Goal: Information Seeking & Learning: Learn about a topic

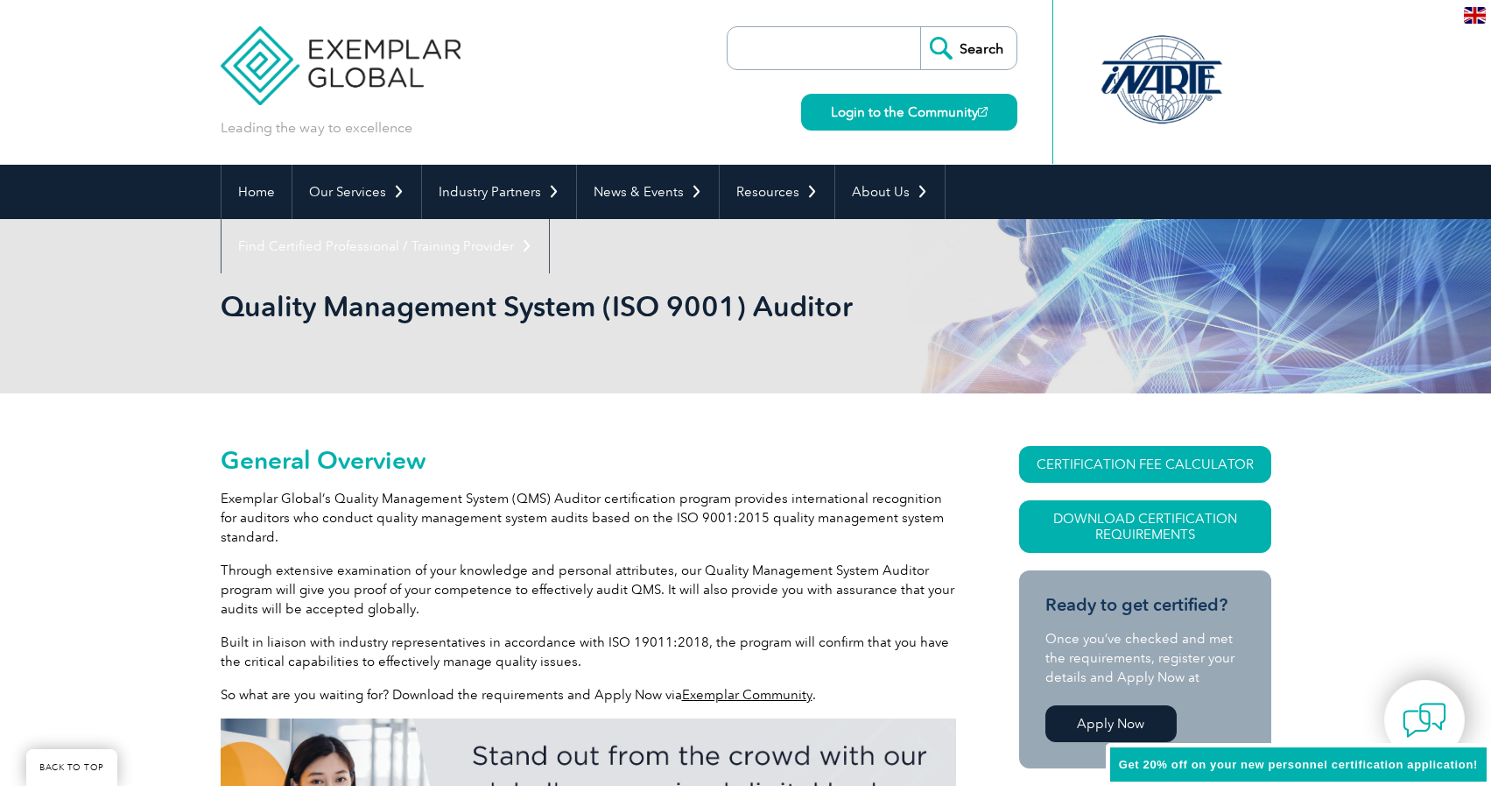
scroll to position [175, 0]
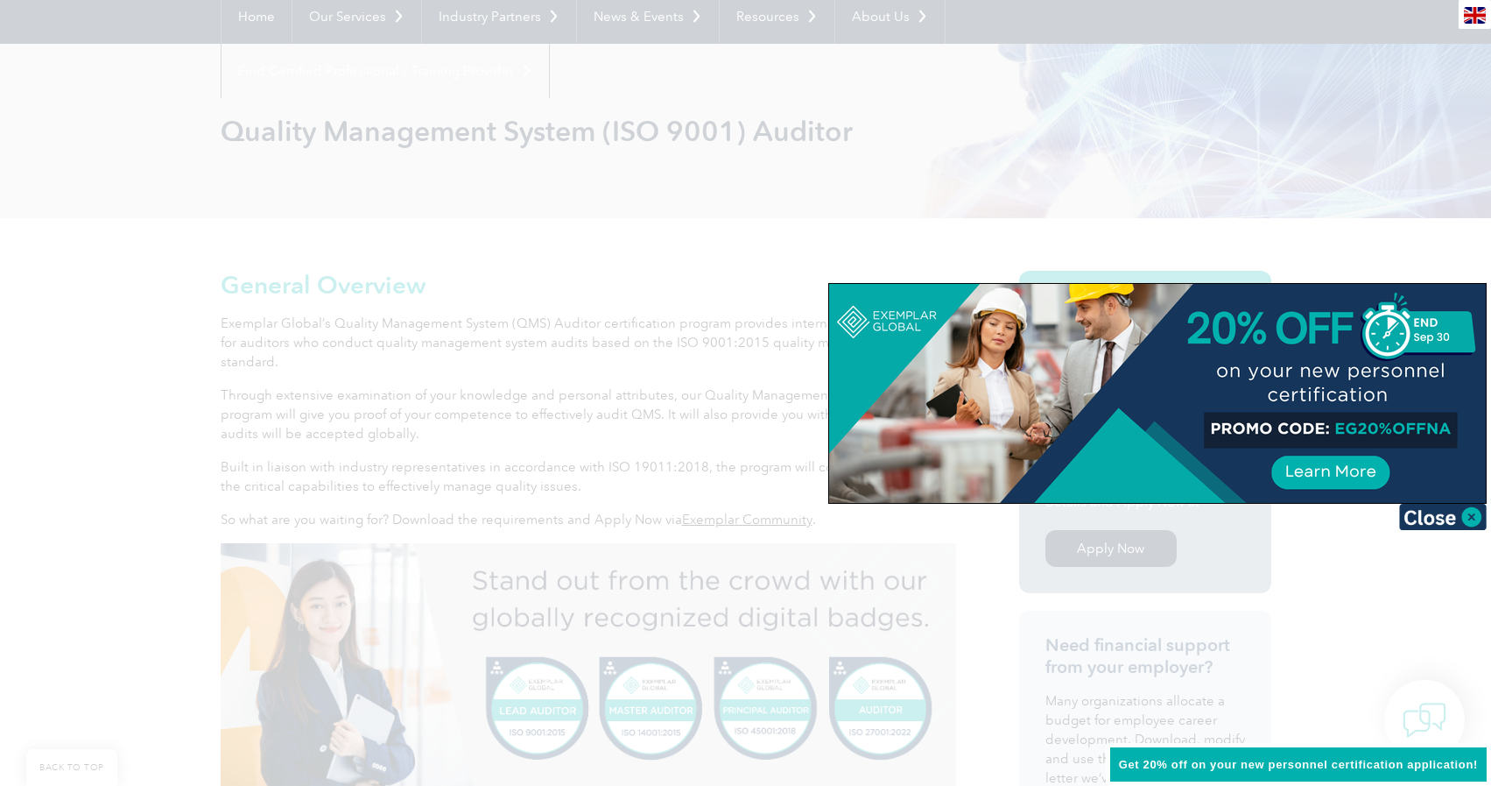
click at [614, 446] on div at bounding box center [745, 393] width 1491 height 786
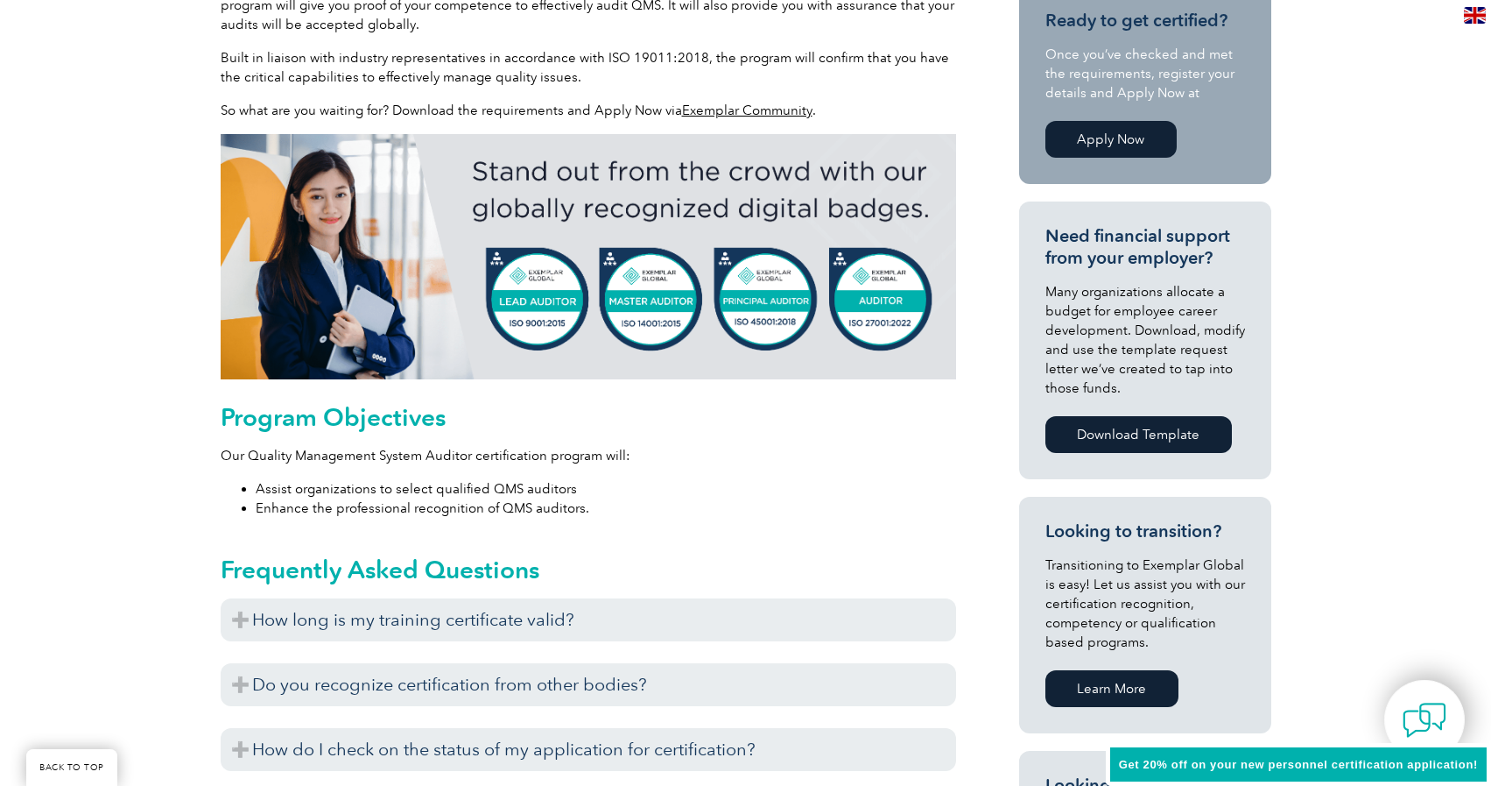
scroll to position [613, 0]
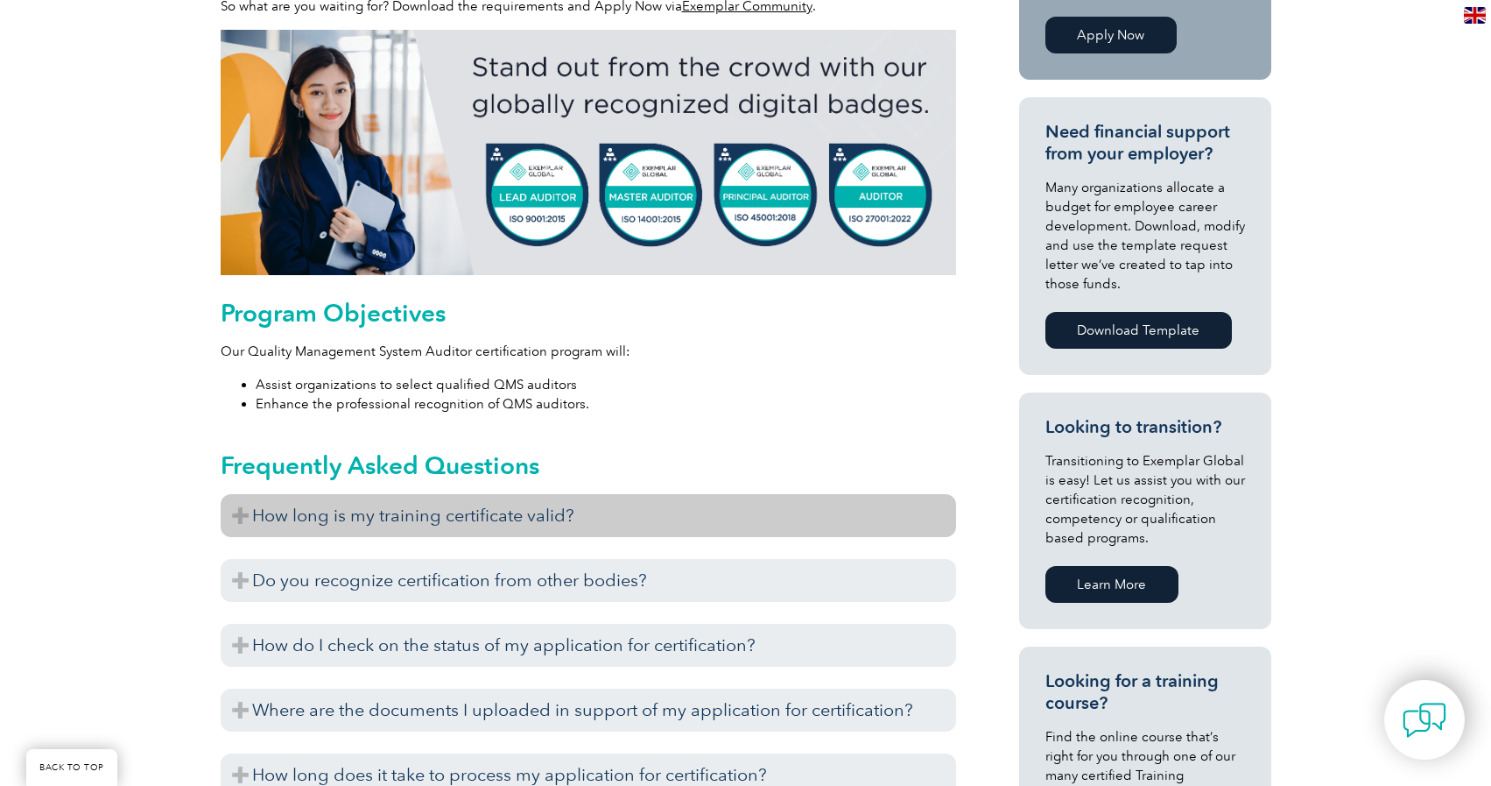
scroll to position [701, 0]
